Goal: Transaction & Acquisition: Obtain resource

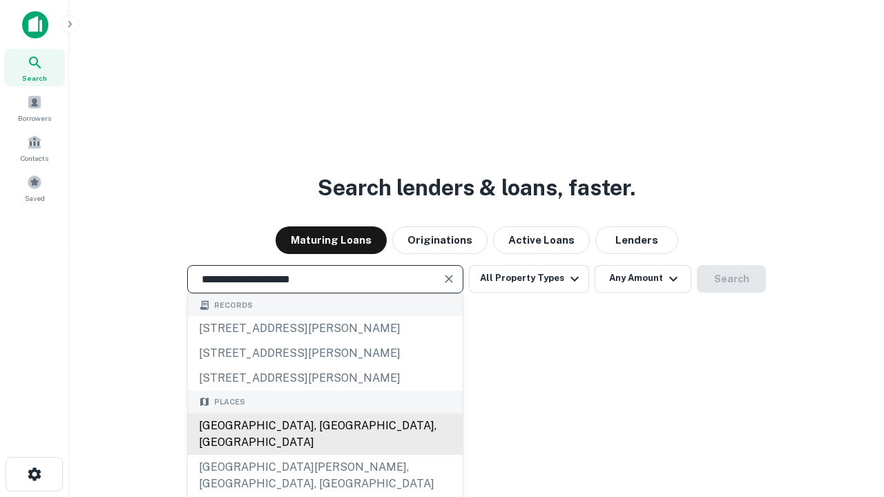
click at [325, 455] on div "[GEOGRAPHIC_DATA], [GEOGRAPHIC_DATA], [GEOGRAPHIC_DATA]" at bounding box center [325, 434] width 275 height 41
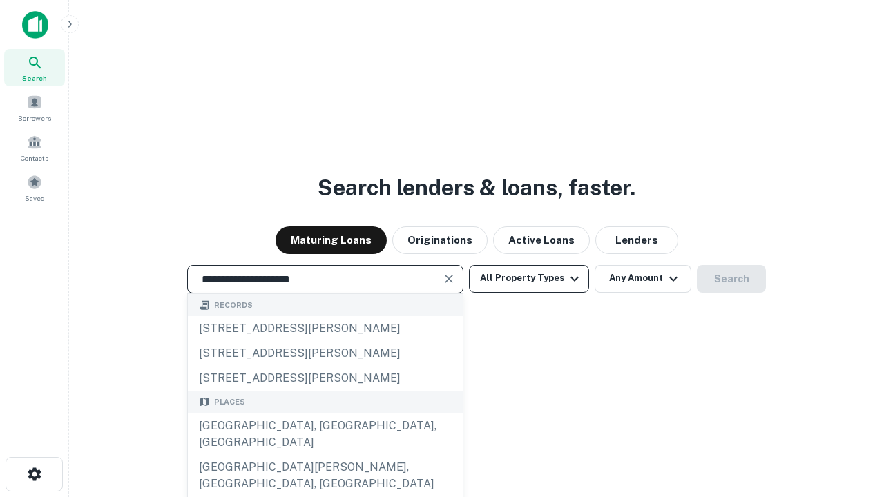
type input "**********"
click at [529, 278] on button "All Property Types" at bounding box center [529, 279] width 120 height 28
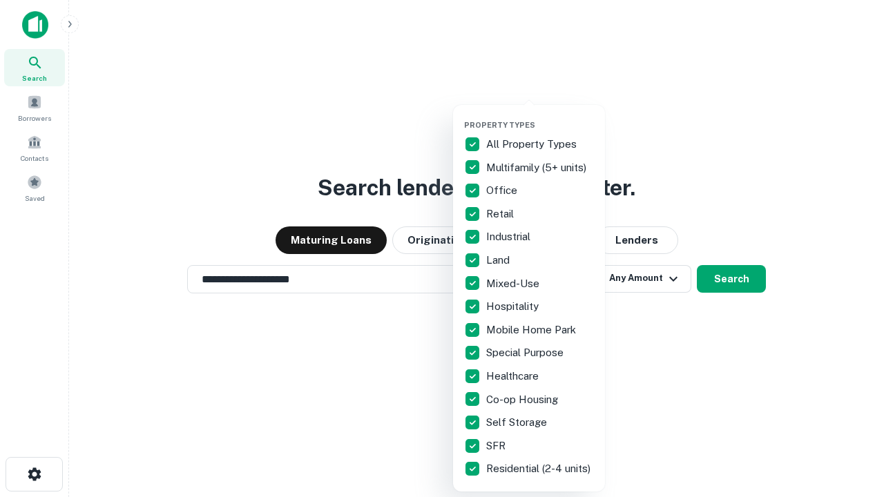
click at [540, 116] on button "button" at bounding box center [540, 116] width 152 height 1
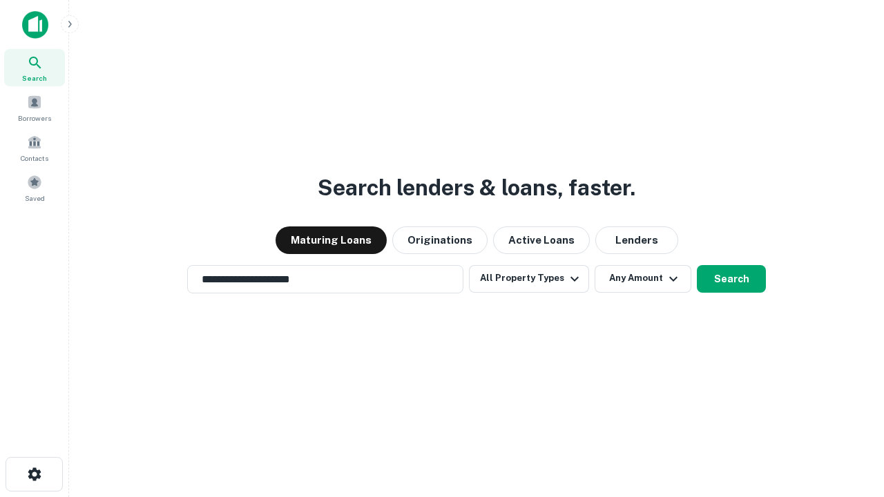
scroll to position [21, 0]
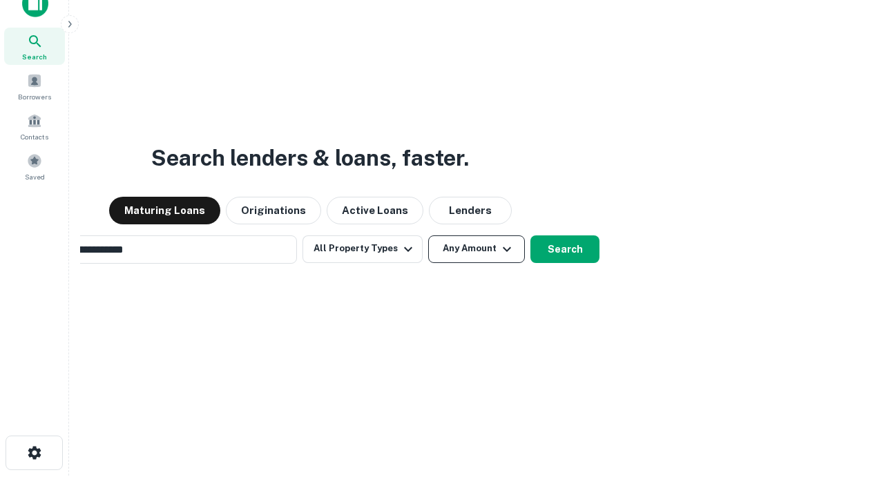
click at [428, 236] on button "Any Amount" at bounding box center [476, 250] width 97 height 28
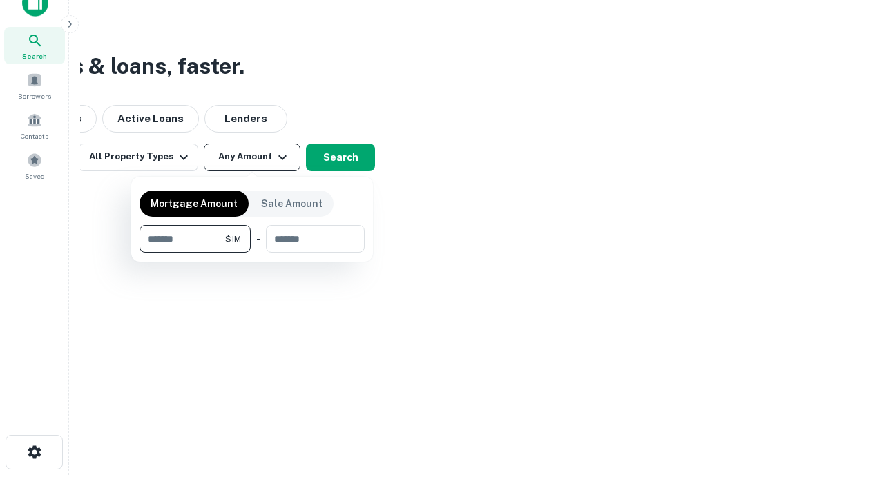
type input "*******"
click at [252, 253] on button "button" at bounding box center [252, 253] width 225 height 1
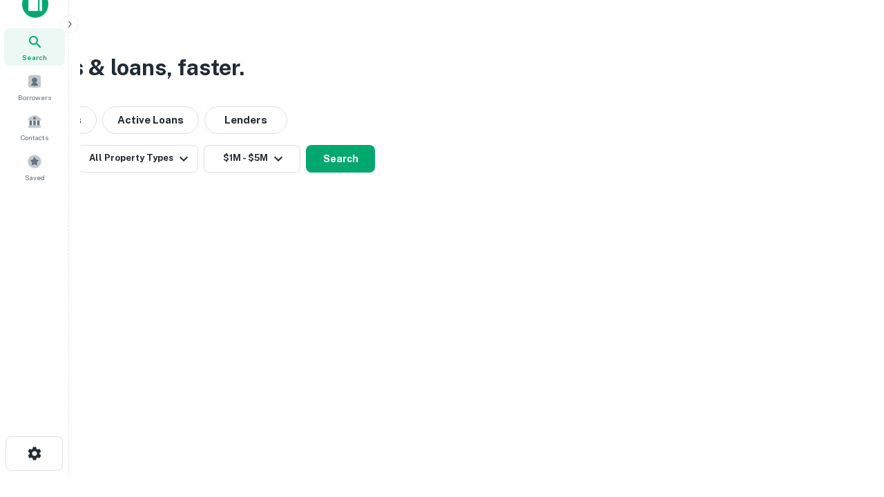
scroll to position [8, 255]
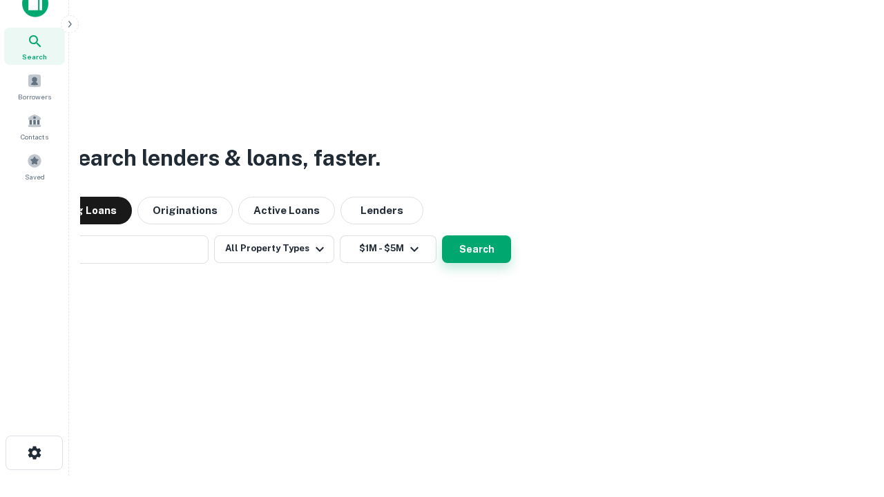
click at [442, 236] on button "Search" at bounding box center [476, 250] width 69 height 28
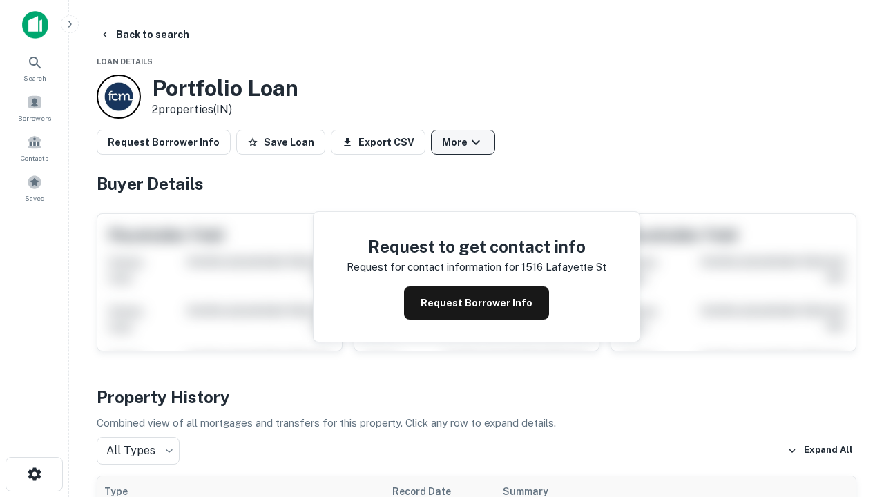
click at [463, 142] on button "More" at bounding box center [463, 142] width 64 height 25
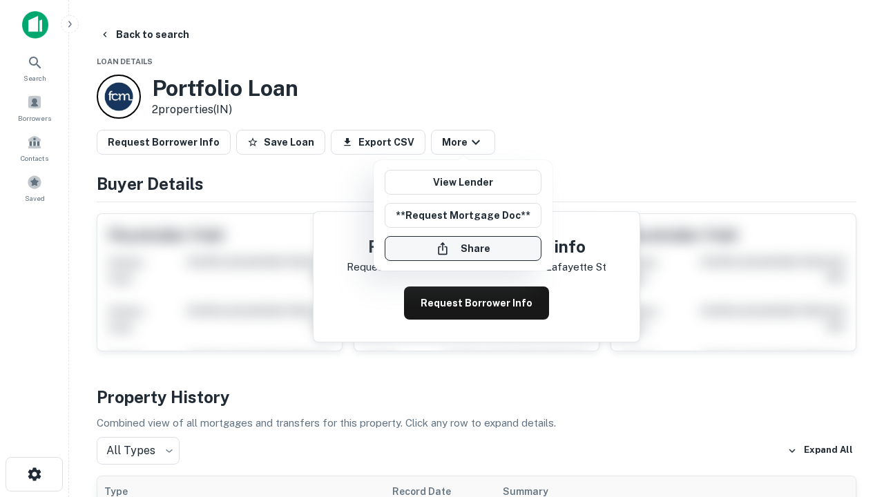
click at [463, 249] on button "Share" at bounding box center [463, 248] width 157 height 25
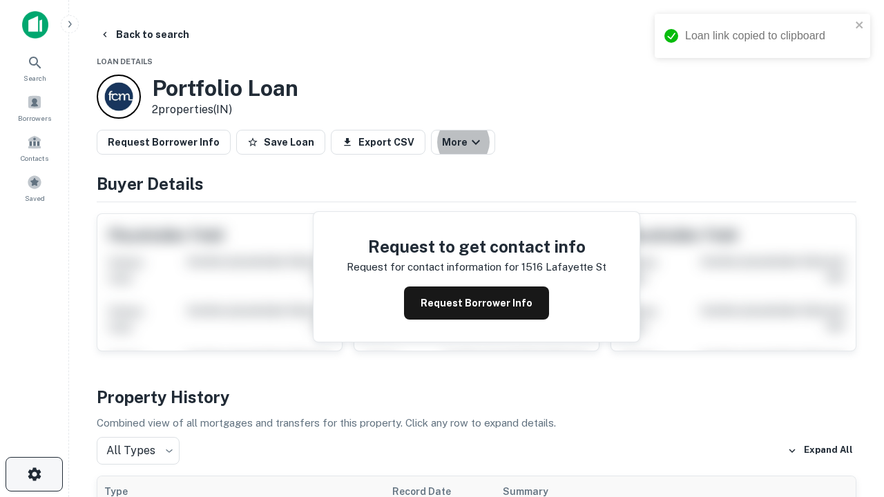
click at [34, 475] on icon "button" at bounding box center [34, 474] width 17 height 17
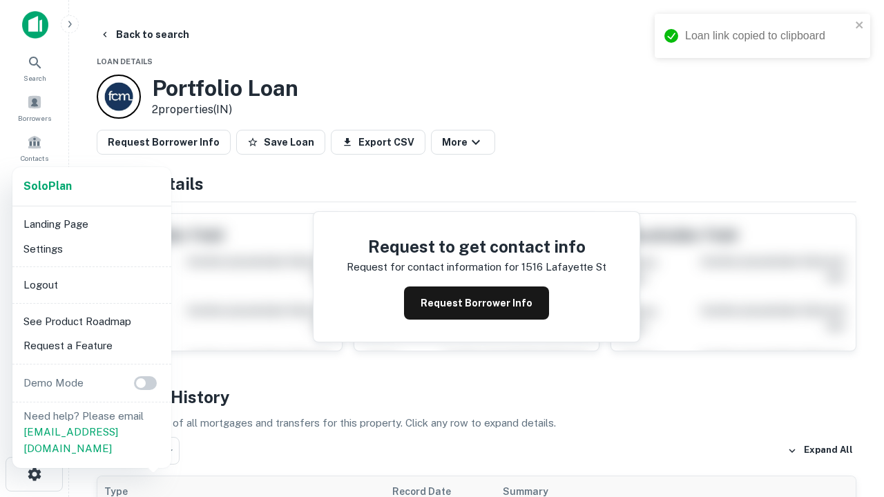
click at [91, 285] on li "Logout" at bounding box center [92, 285] width 148 height 25
